Goal: Transaction & Acquisition: Purchase product/service

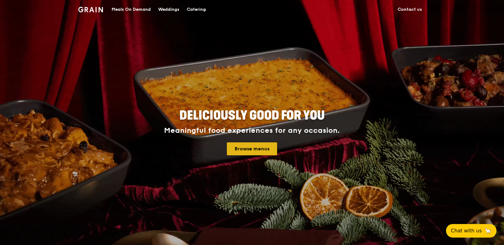
click at [249, 148] on link "Browse menus" at bounding box center [252, 149] width 50 height 13
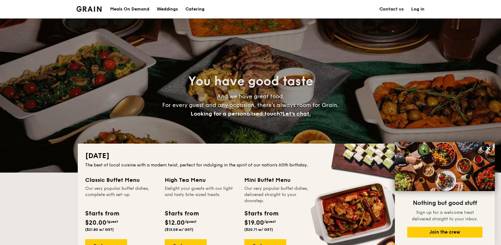
click at [135, 7] on div "Meals On Demand" at bounding box center [129, 9] width 39 height 19
